Goal: Task Accomplishment & Management: Complete application form

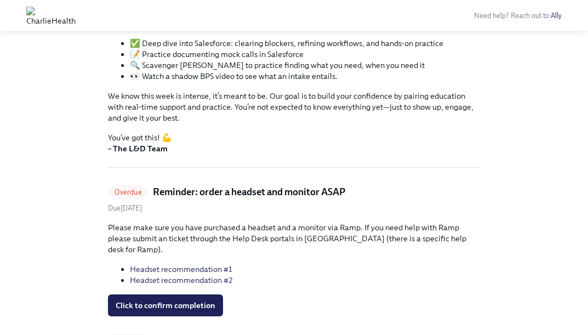
scroll to position [256, 0]
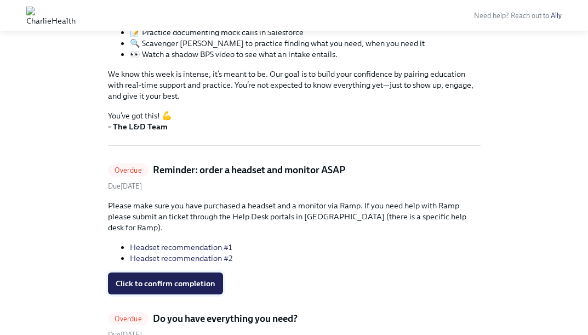
click at [190, 278] on span "Click to confirm completion" at bounding box center [166, 283] width 100 height 11
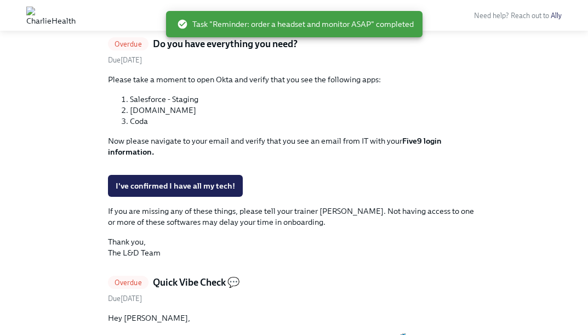
scroll to position [529, 0]
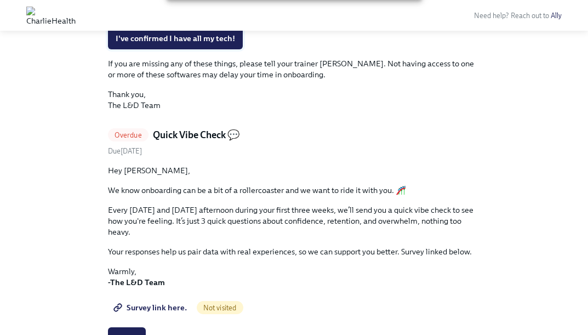
click at [209, 44] on span "I've confirmed I have all my tech!" at bounding box center [175, 38] width 119 height 11
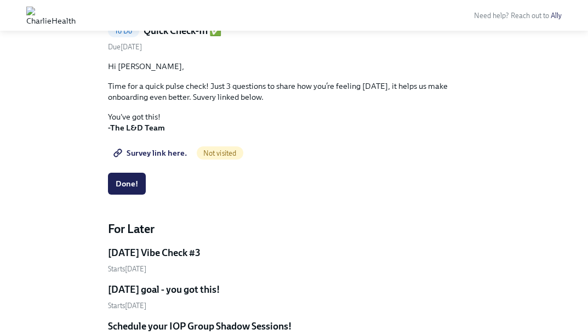
scroll to position [437, 0]
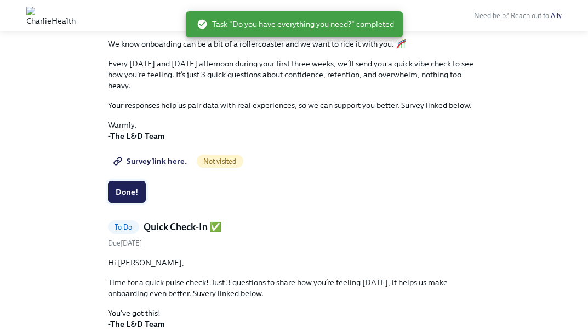
click at [137, 188] on span "Done!" at bounding box center [127, 191] width 22 height 11
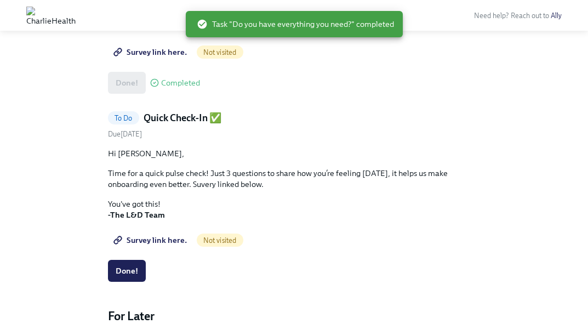
scroll to position [546, 0]
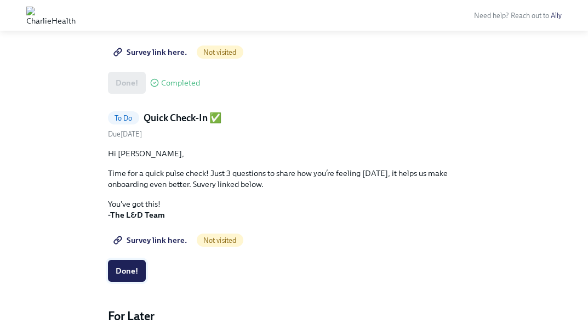
click at [118, 268] on span "Done!" at bounding box center [127, 270] width 22 height 11
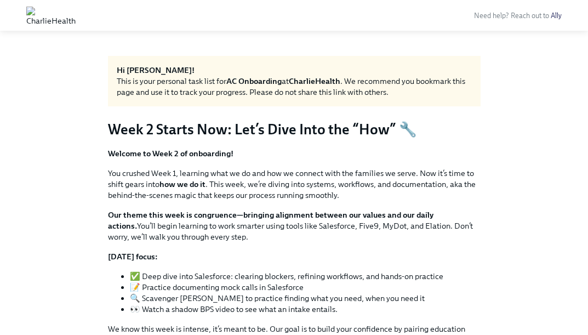
scroll to position [0, 0]
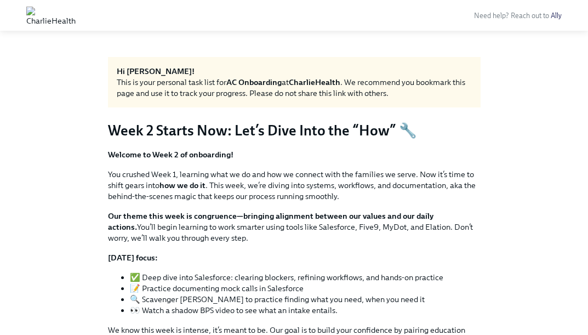
click at [136, 68] on strong "Hi [PERSON_NAME]!" at bounding box center [156, 71] width 78 height 10
click at [76, 10] on img at bounding box center [50, 16] width 49 height 18
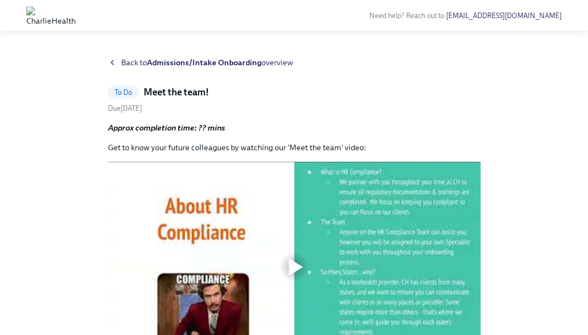
click at [169, 143] on p "Get to know your future colleagues by watching our 'Meet the team' video:" at bounding box center [294, 147] width 372 height 11
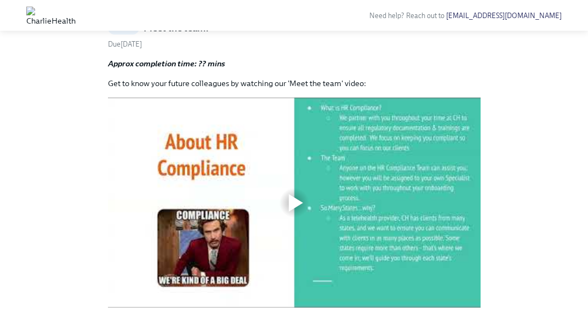
scroll to position [89, 0]
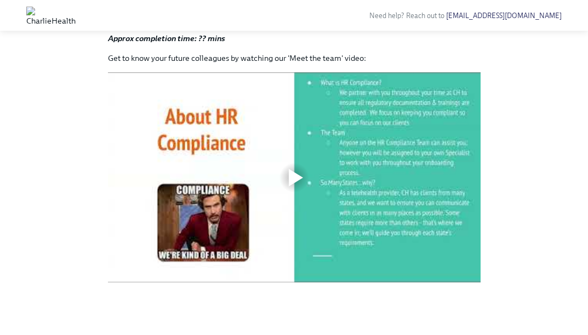
click at [533, 205] on div "Back to Admissions/Intake Onboarding overview To Do Meet the team! Due [DATE] A…" at bounding box center [294, 138] width 552 height 341
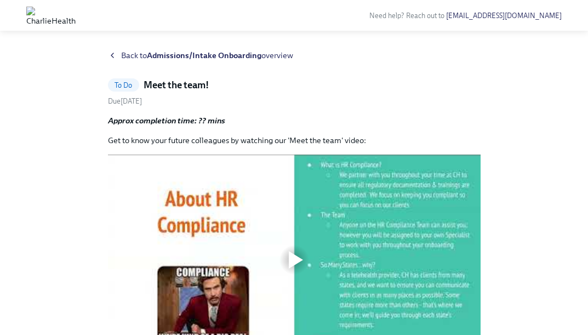
scroll to position [0, 0]
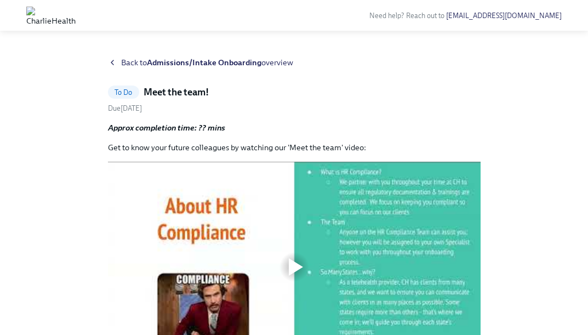
click at [231, 61] on strong "Admissions/Intake Onboarding" at bounding box center [204, 62] width 114 height 10
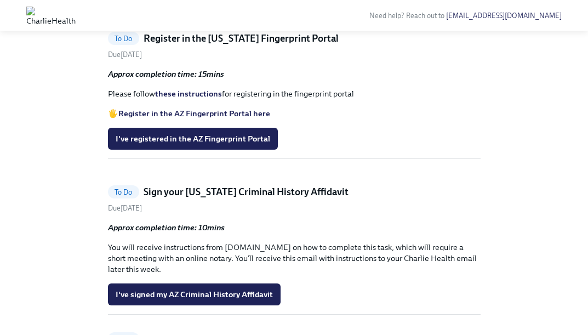
scroll to position [1106, 0]
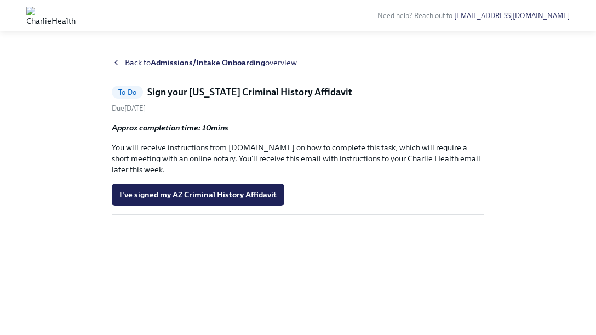
click at [177, 129] on strong "Approx completion time: 10mins" at bounding box center [170, 128] width 117 height 10
click at [249, 191] on span "I've signed my AZ Criminal History Affidavit" at bounding box center [197, 194] width 157 height 11
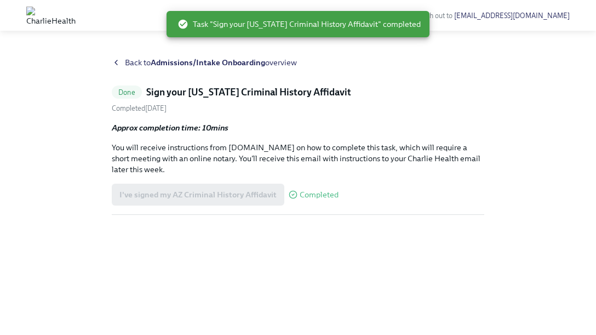
click at [168, 59] on strong "Admissions/Intake Onboarding" at bounding box center [208, 62] width 114 height 10
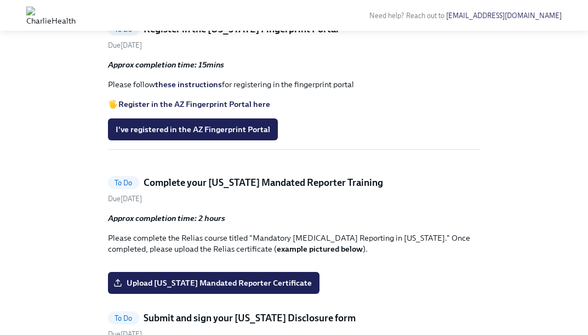
scroll to position [894, 0]
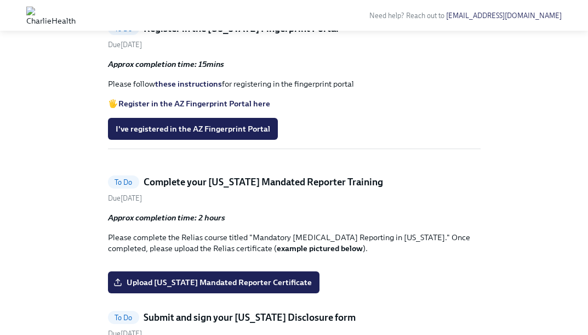
click at [225, 108] on strong "Register in the AZ Fingerprint Portal here" at bounding box center [194, 104] width 152 height 10
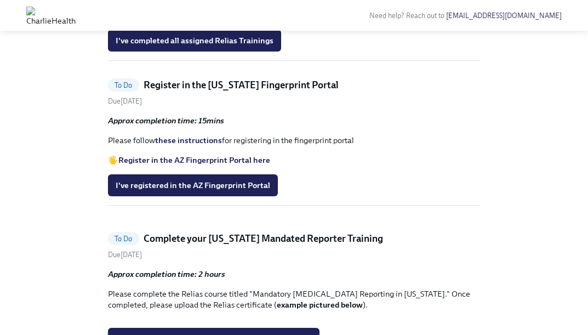
scroll to position [847, 0]
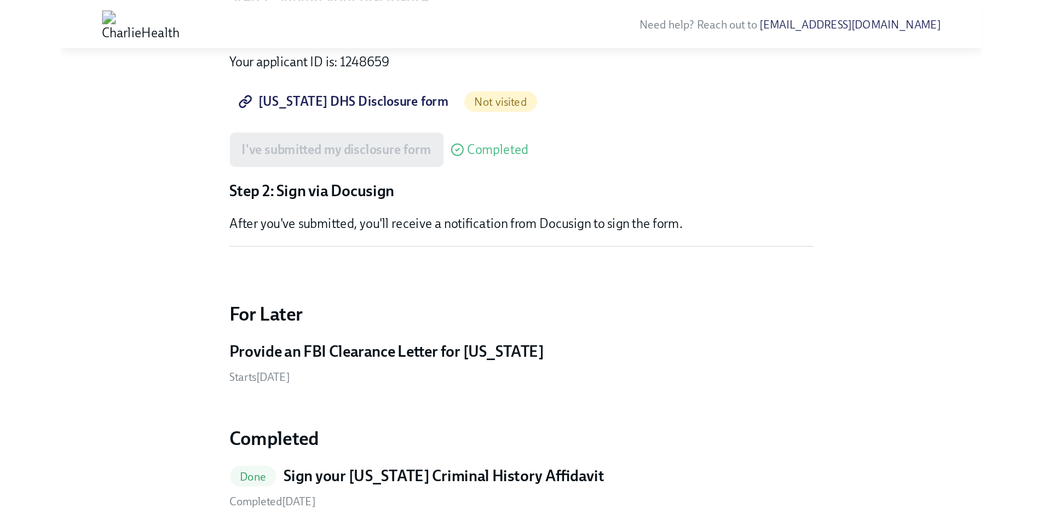
scroll to position [1271, 0]
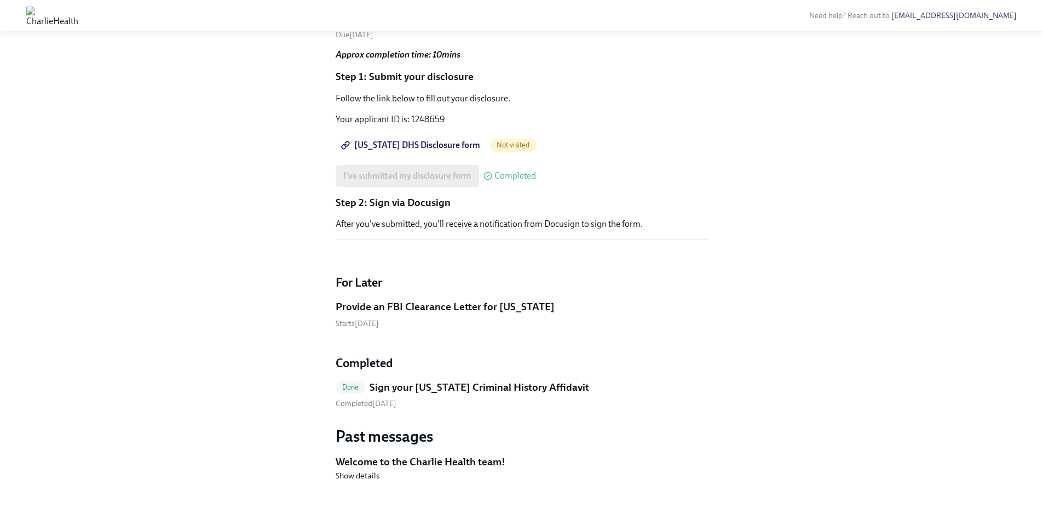
click at [0, 0] on input "Upload [US_STATE] Mandated Reporter Certificate" at bounding box center [0, 0] width 0 height 0
click at [0, 0] on input "CertificateofCompletion.pdf" at bounding box center [0, 0] width 0 height 0
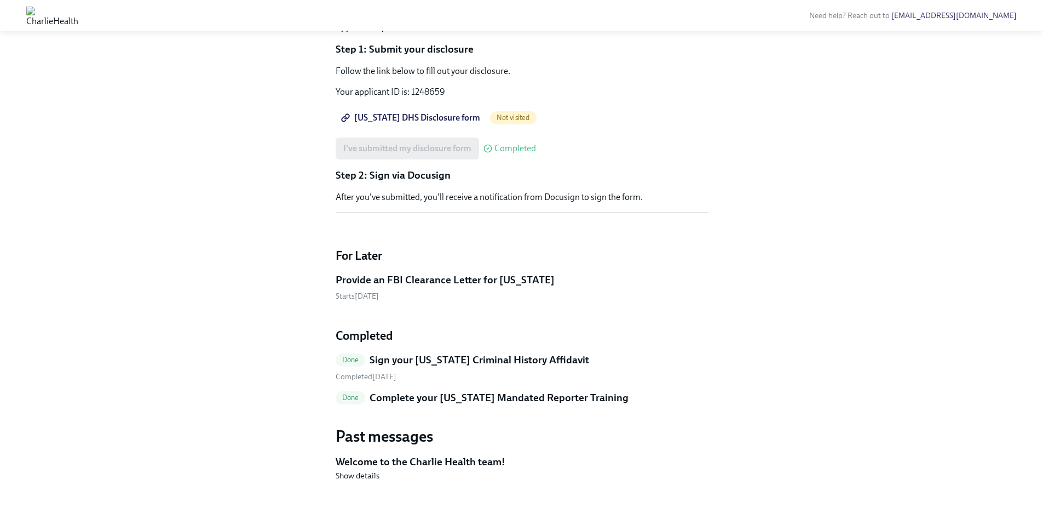
scroll to position [1349, 0]
click at [486, 283] on h5 "Provide an FBI Clearance Letter for [US_STATE]" at bounding box center [445, 280] width 219 height 14
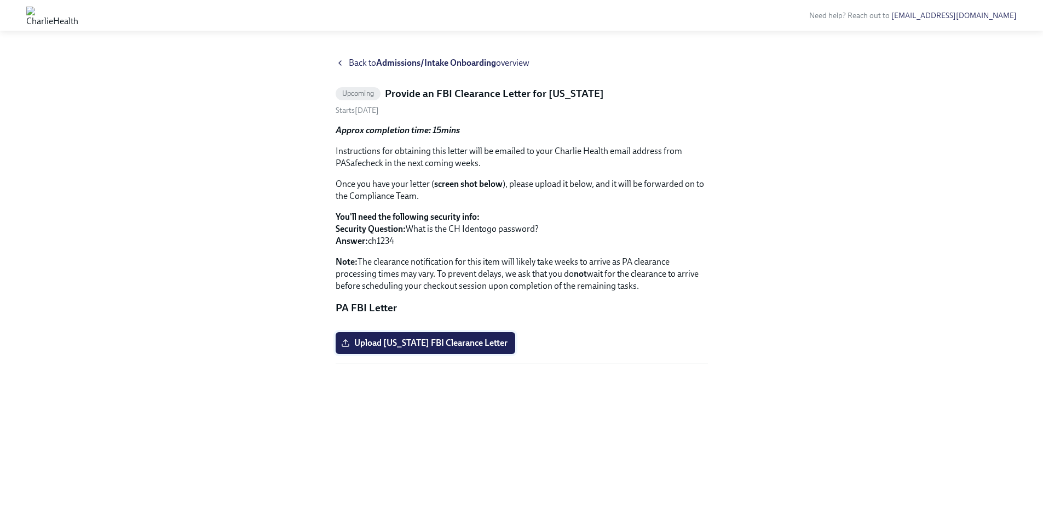
click at [440, 334] on span "Upload [US_STATE] FBI Clearance Letter" at bounding box center [425, 342] width 164 height 11
click at [0, 0] on input "Upload [US_STATE] FBI Clearance Letter" at bounding box center [0, 0] width 0 height 0
click at [352, 62] on span "Back to Admissions/Intake Onboarding overview" at bounding box center [439, 63] width 181 height 12
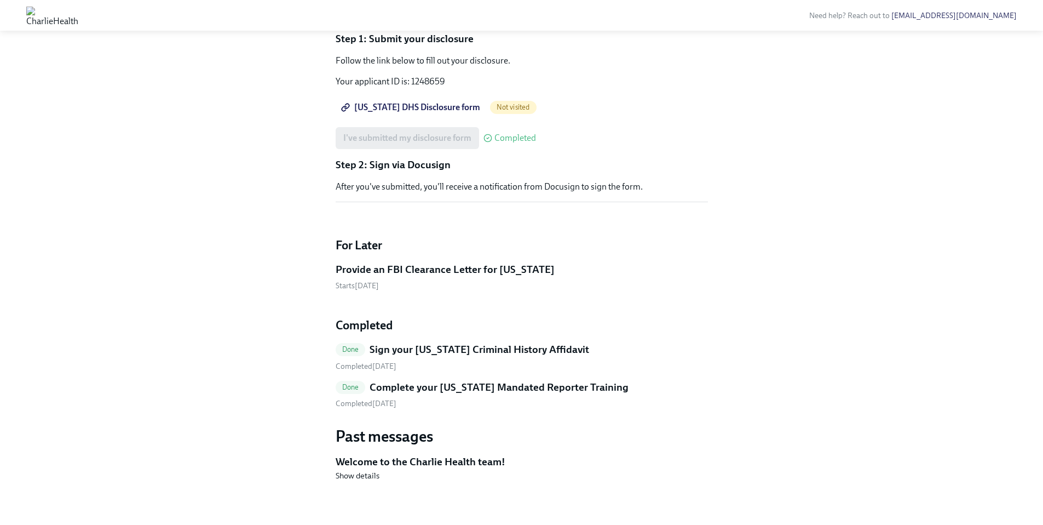
scroll to position [1357, 0]
click at [490, 278] on link "Provide an FBI Clearance Letter for [US_STATE] Starts [DATE]" at bounding box center [522, 276] width 372 height 29
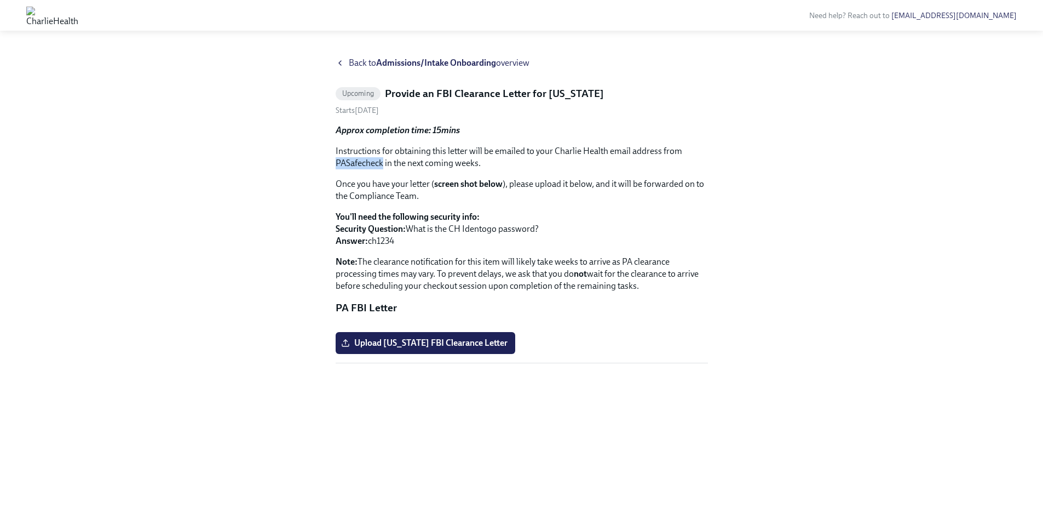
drag, startPoint x: 384, startPoint y: 151, endPoint x: 336, endPoint y: 149, distance: 47.7
click at [336, 149] on p "Instructions for obtaining this letter will be emailed to your Charlie Health e…" at bounding box center [522, 157] width 372 height 24
copy p "PASafecheck"
click at [440, 57] on strong "Admissions/Intake Onboarding" at bounding box center [436, 62] width 120 height 10
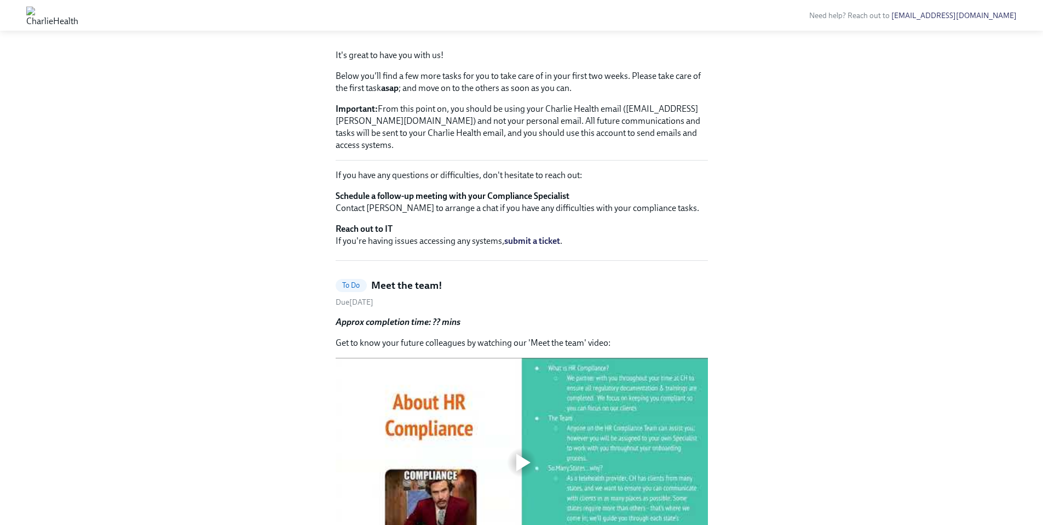
scroll to position [127, 0]
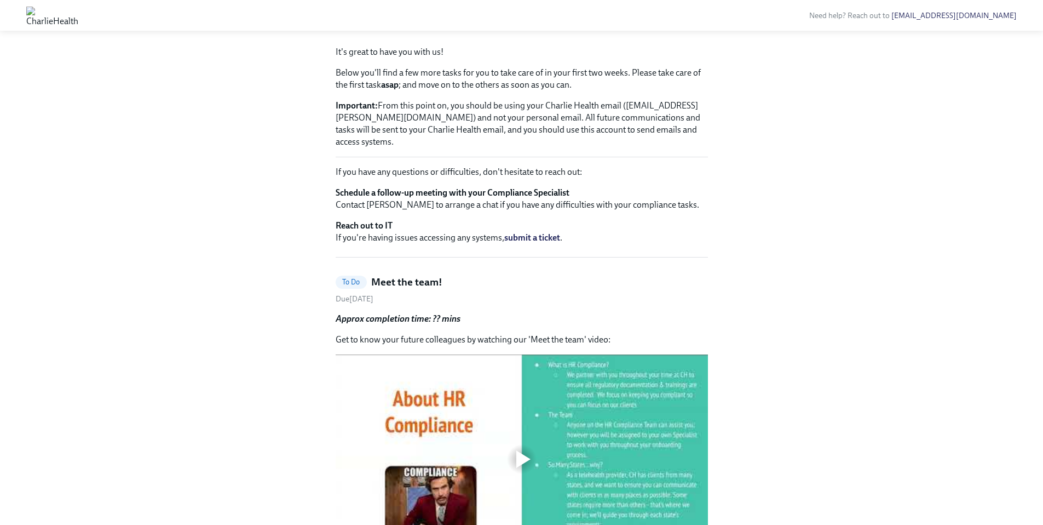
click at [364, 276] on div "To Do" at bounding box center [351, 281] width 31 height 13
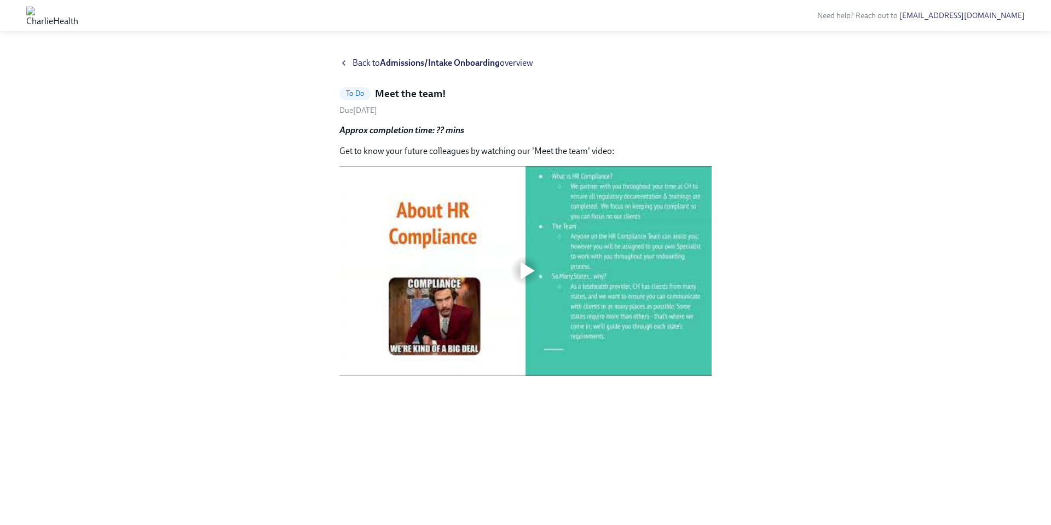
click at [521, 250] on div at bounding box center [525, 271] width 372 height 210
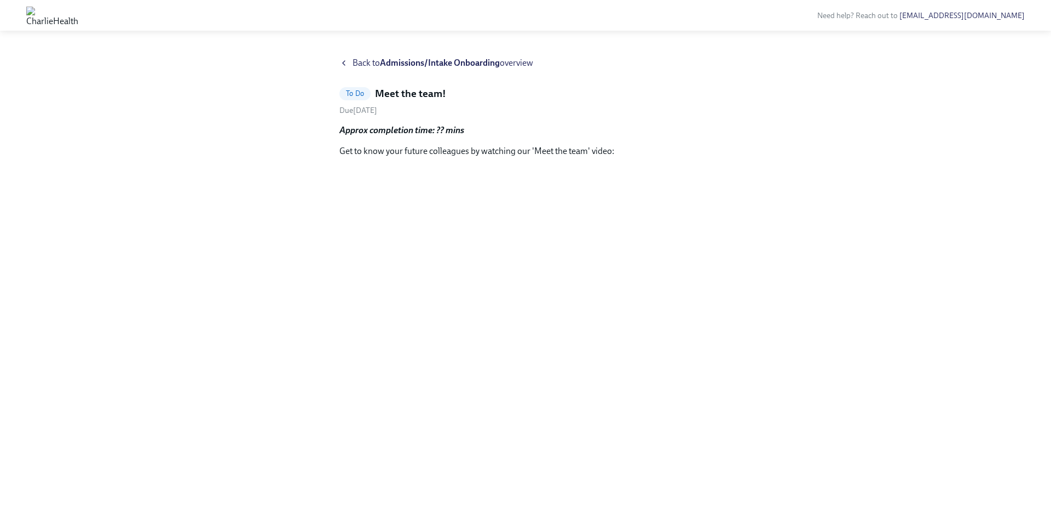
click at [466, 57] on strong "Admissions/Intake Onboarding" at bounding box center [440, 62] width 120 height 10
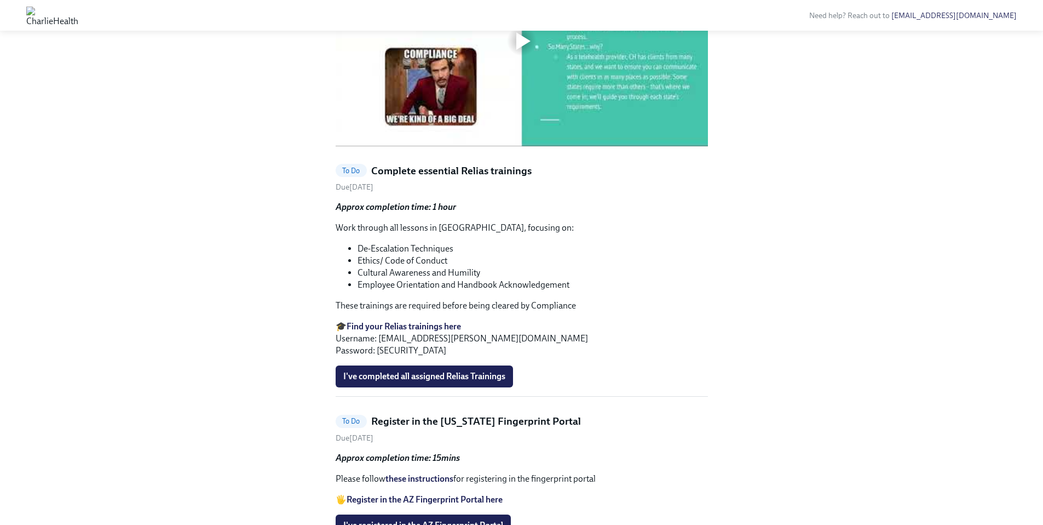
scroll to position [543, 0]
